Goal: Navigation & Orientation: Find specific page/section

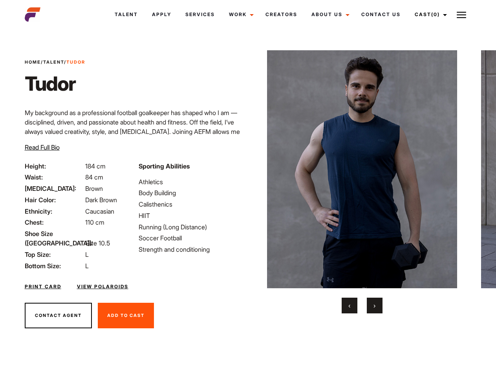
click at [429, 15] on link "Cast (0)" at bounding box center [430, 14] width 44 height 21
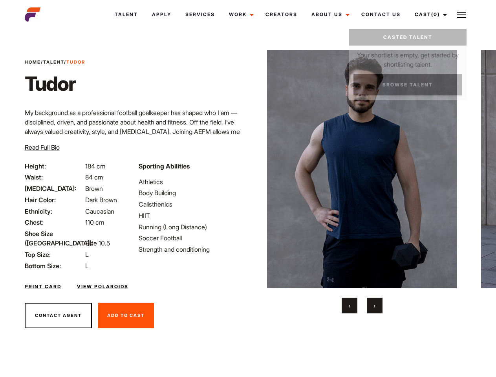
click at [462, 15] on img at bounding box center [461, 14] width 9 height 9
click at [362, 182] on img at bounding box center [362, 169] width 191 height 238
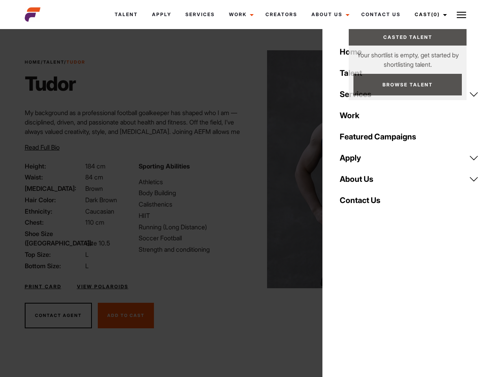
click at [248, 169] on div "Sporting Abilities Athletics Body Building Calisthenics HIIT Running (Long Dist…" at bounding box center [191, 215] width 114 height 109
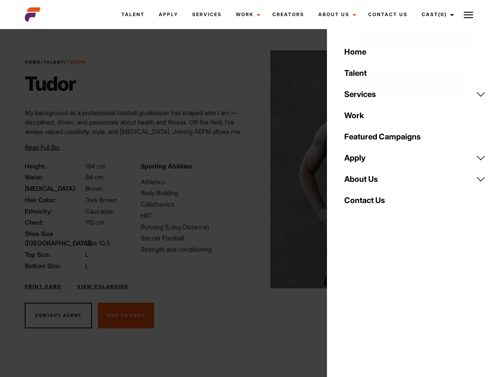
click at [350, 306] on button "‹" at bounding box center [354, 306] width 16 height 16
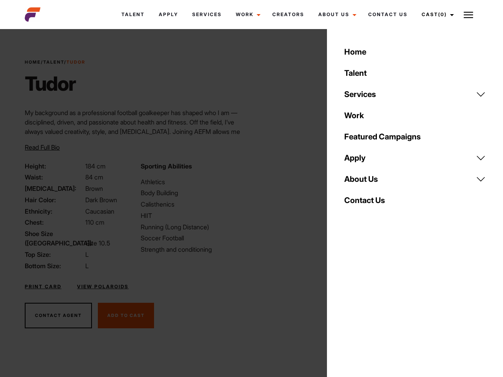
click at [375, 306] on div "Home Talent Services Talent Casting Photography Videography Creative Hair and M…" at bounding box center [415, 188] width 176 height 377
